Goal: Browse casually: Explore the website without a specific task or goal

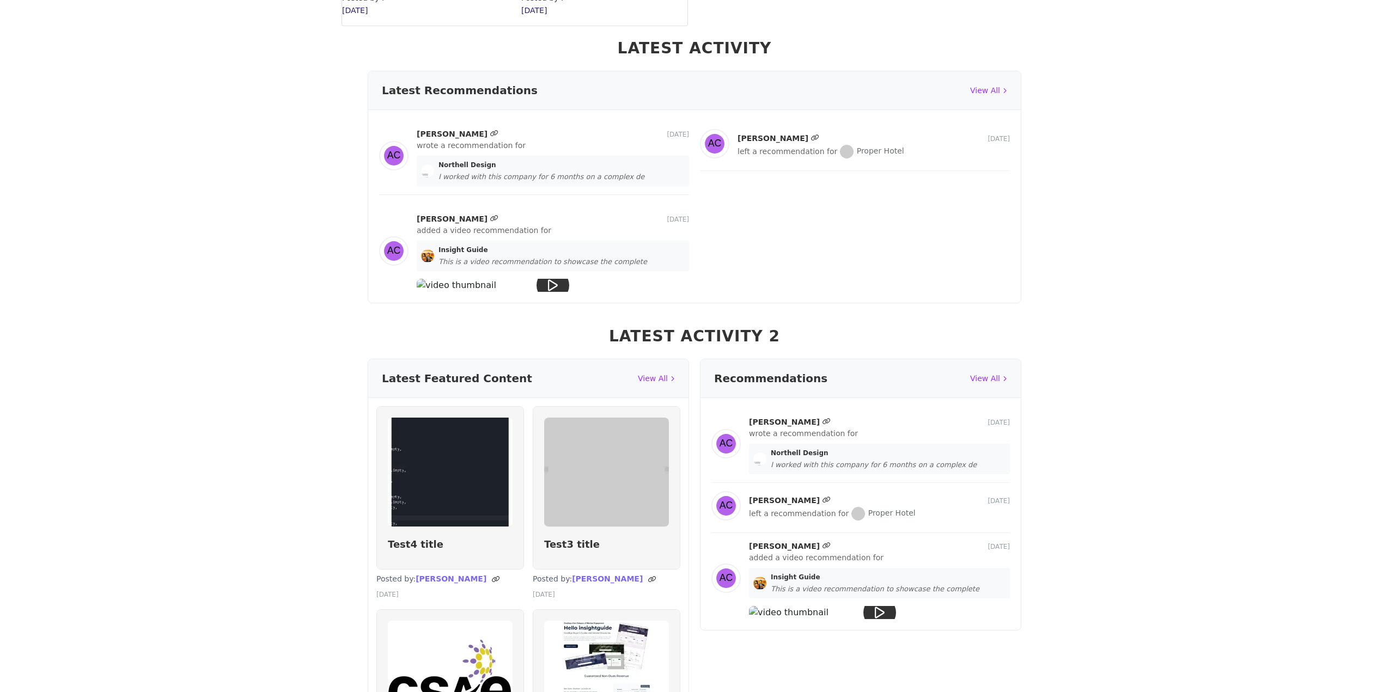
scroll to position [926, 0]
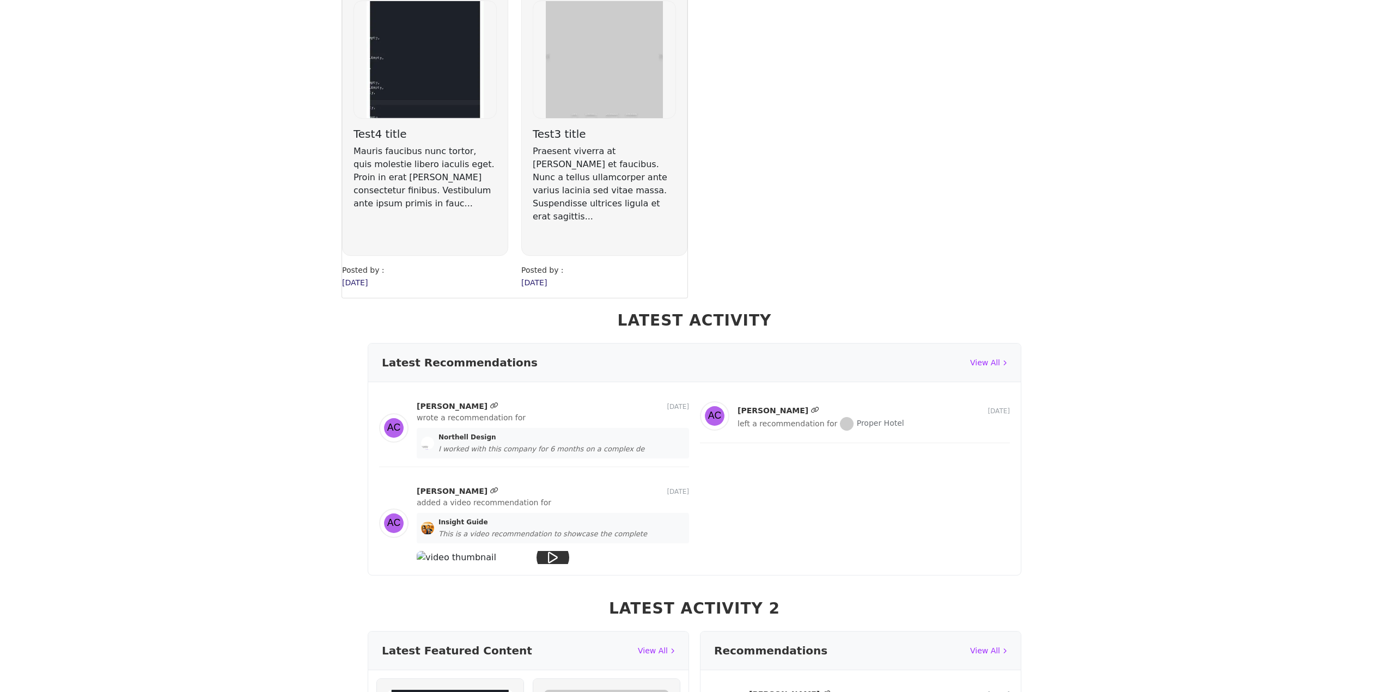
scroll to position [545, 0]
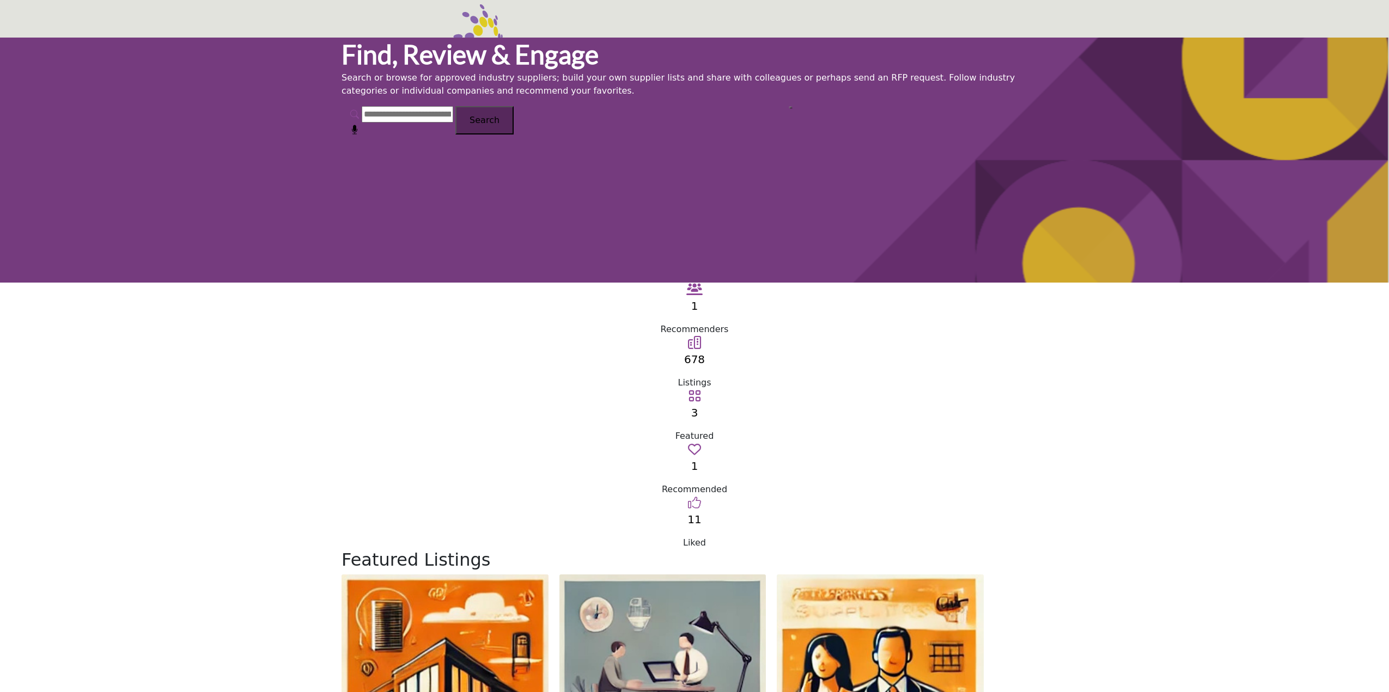
click at [1196, 549] on section "Featured Listings 0 0 Follow Followed ... 0 0 ..." at bounding box center [694, 633] width 1389 height 169
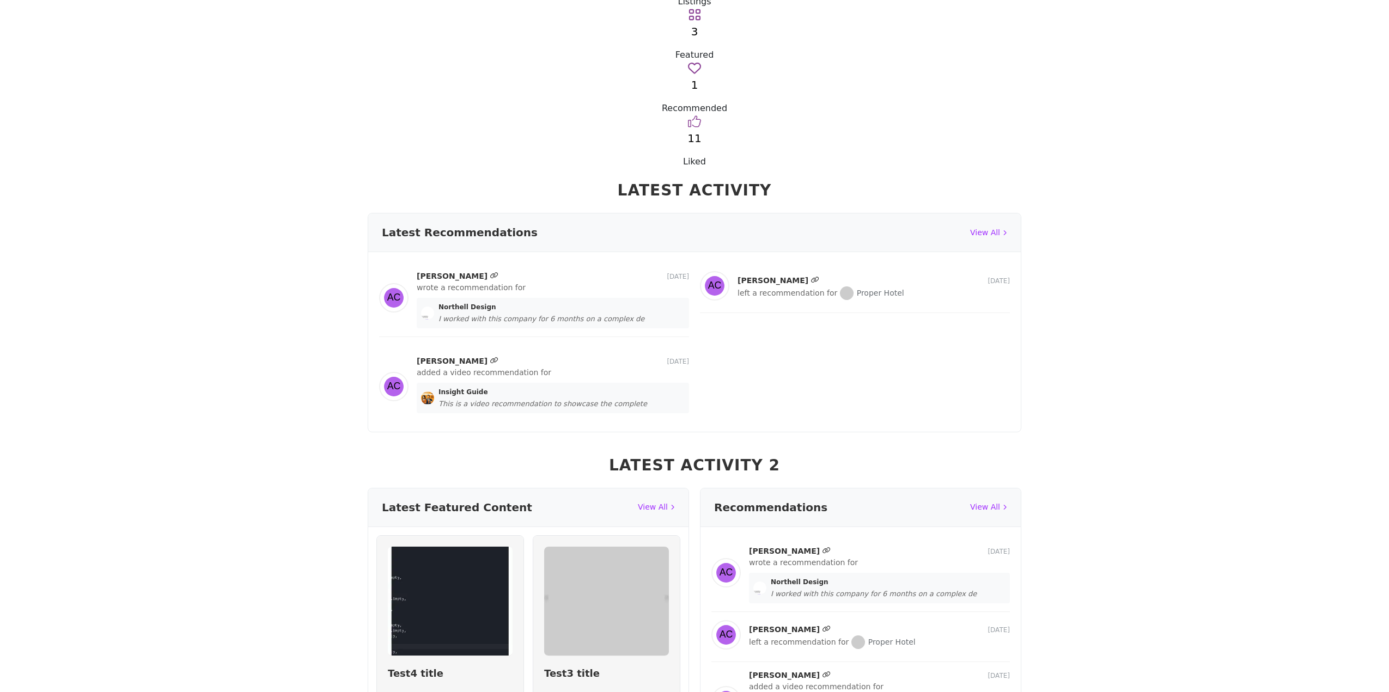
scroll to position [545, 0]
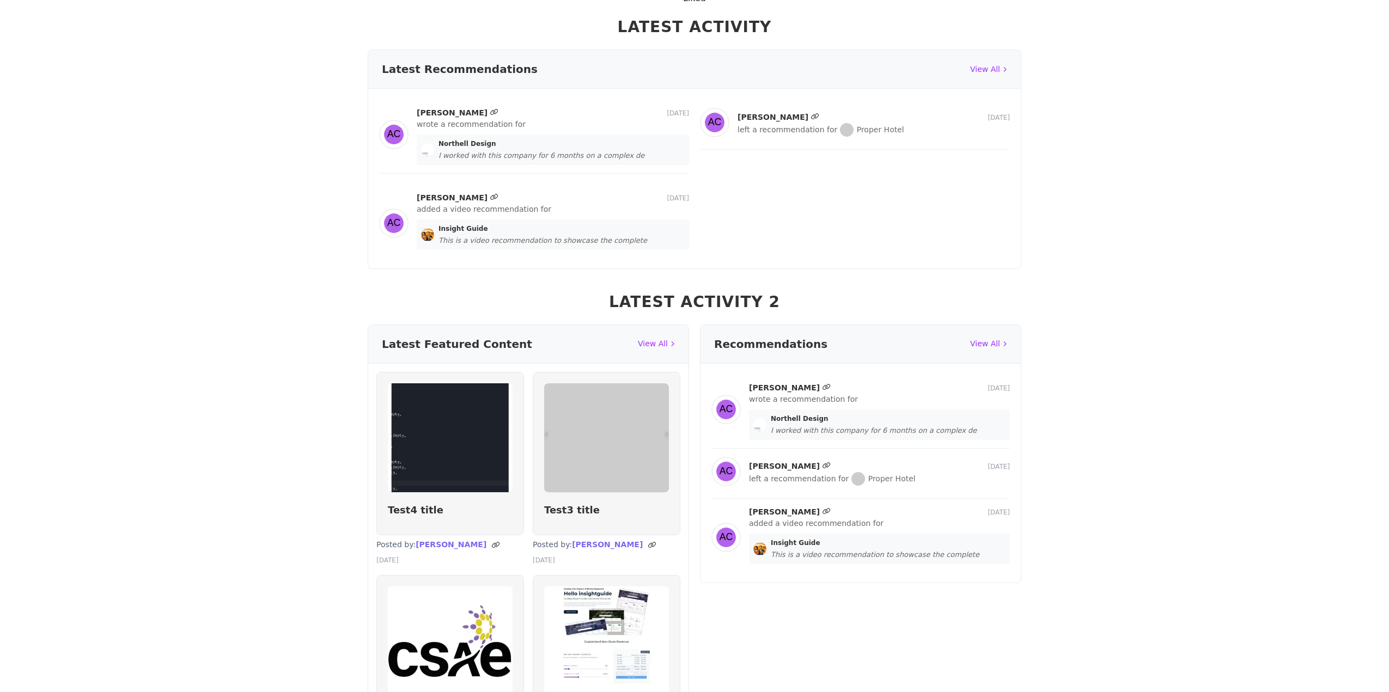
click at [863, 554] on div at bounding box center [879, 572] width 36 height 36
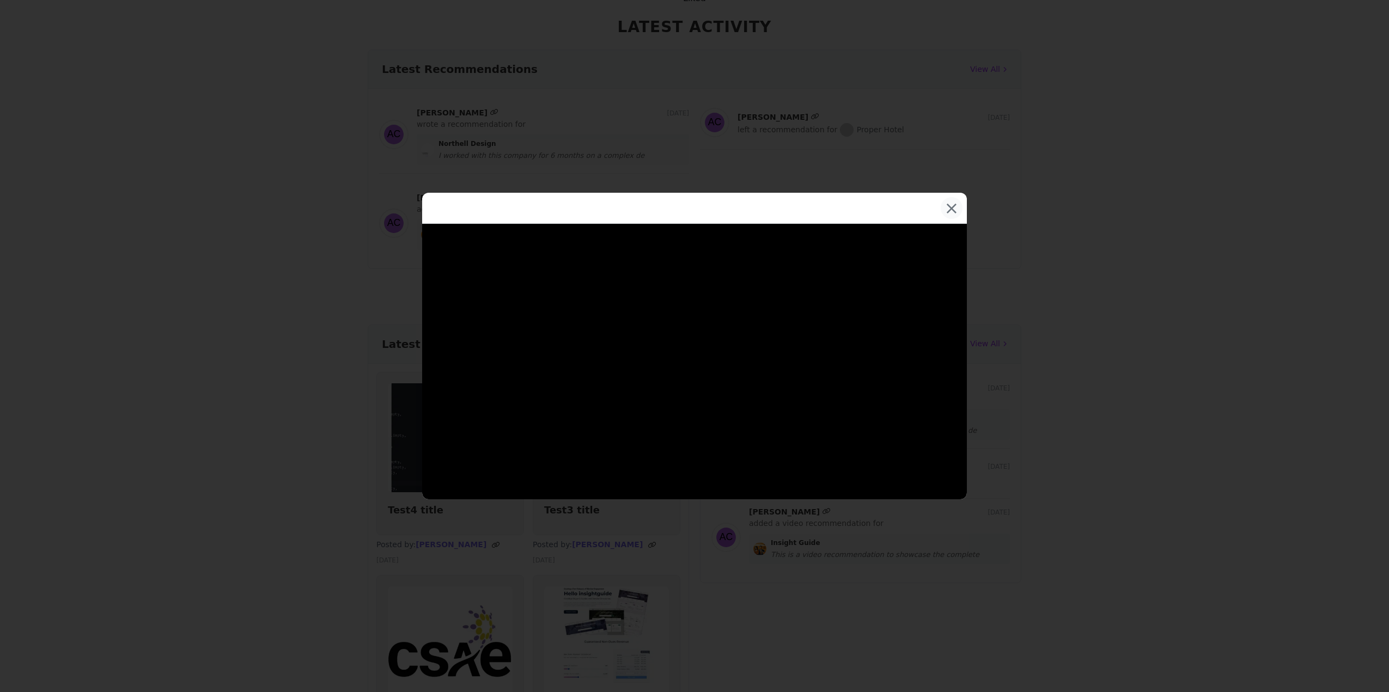
click at [951, 207] on button "×" at bounding box center [951, 208] width 22 height 22
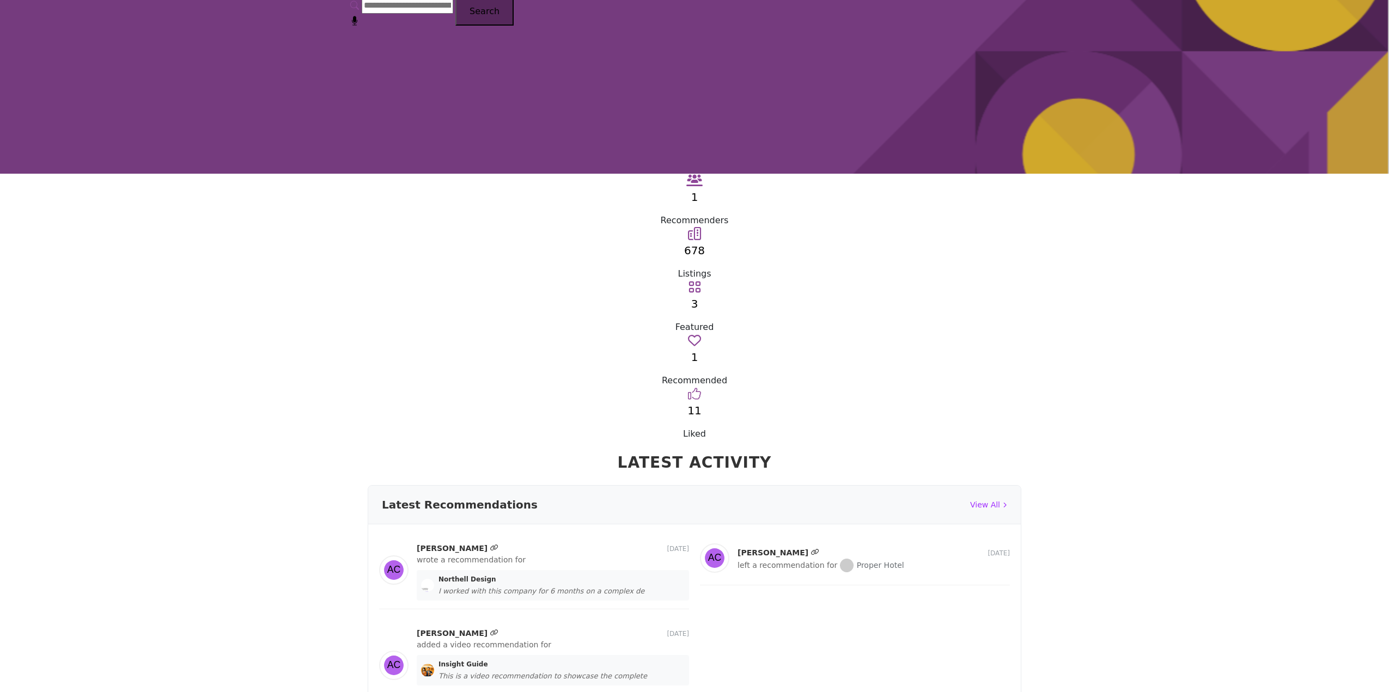
scroll to position [0, 0]
